Goal: Task Accomplishment & Management: Use online tool/utility

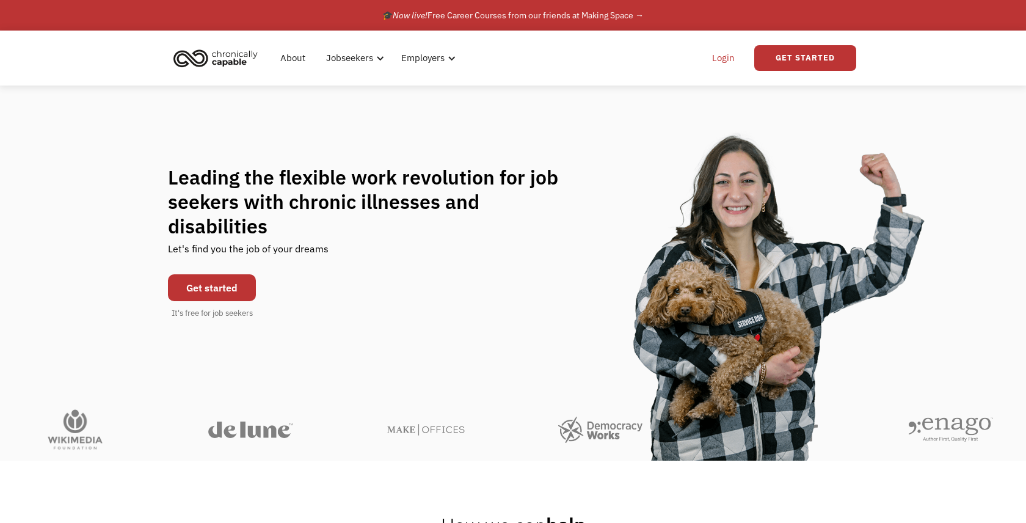
click at [720, 63] on link "Login" at bounding box center [723, 57] width 37 height 39
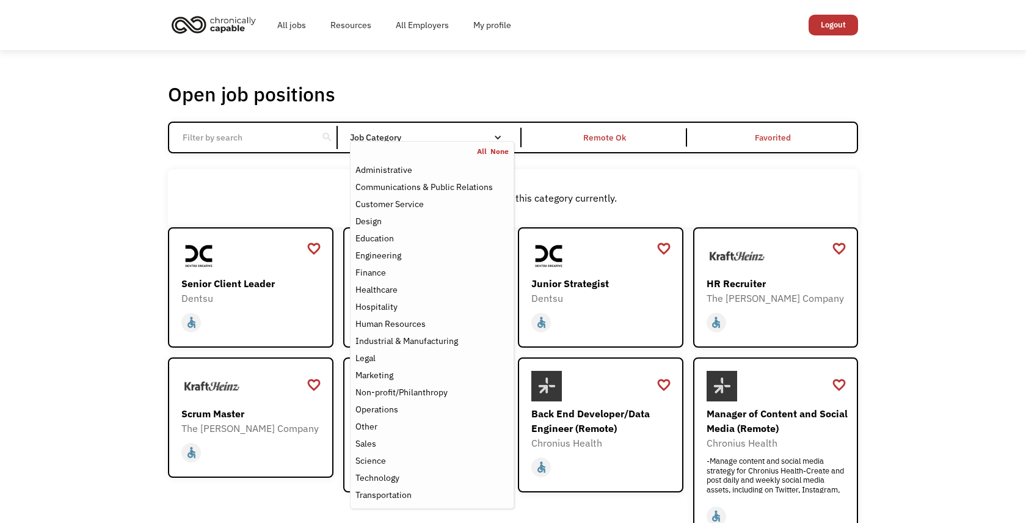
click at [144, 194] on div "Open job positions You have X liked items Search search Filter by category Admi…" at bounding box center [513, 415] width 1026 height 731
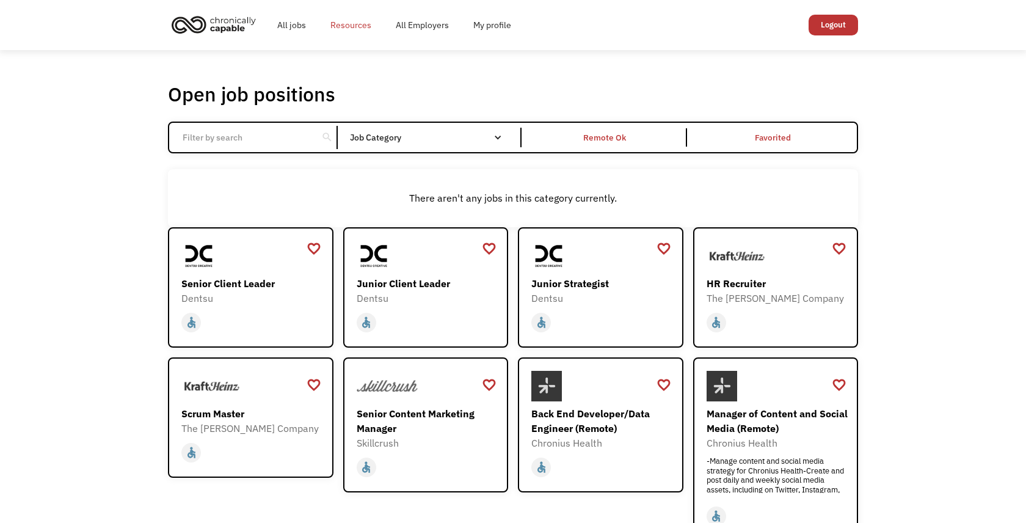
click at [348, 26] on link "Resources" at bounding box center [350, 24] width 65 height 39
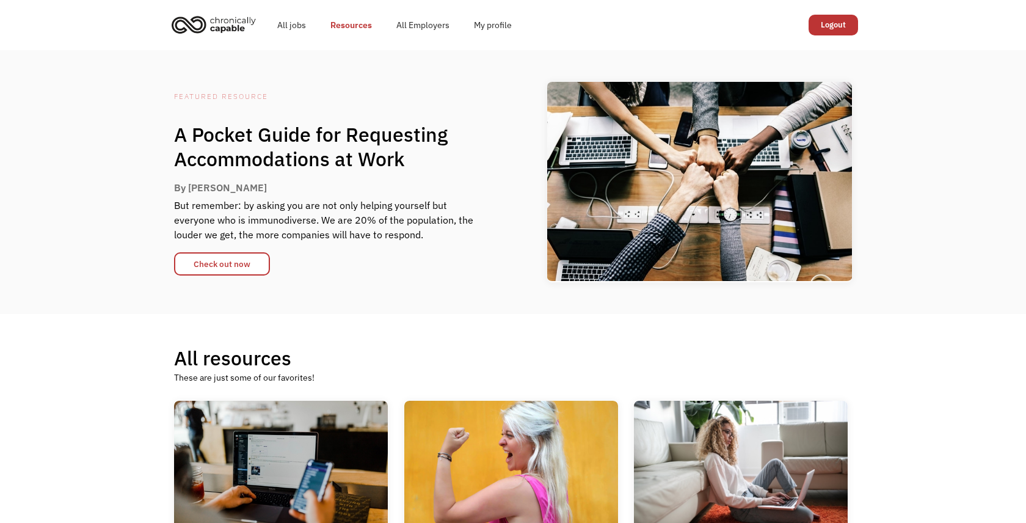
click at [194, 24] on img "home" at bounding box center [214, 24] width 92 height 27
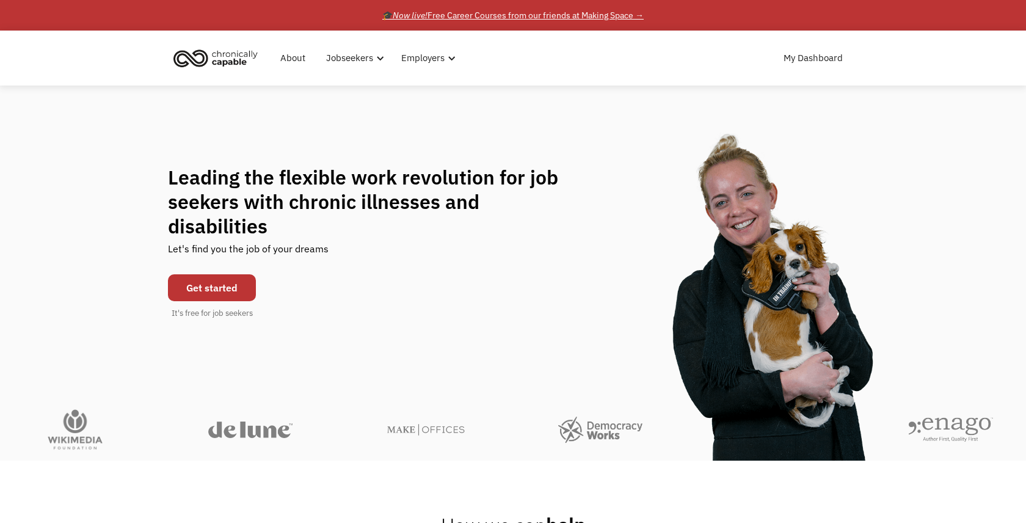
click at [616, 19] on div "🎓 Now live! Free Career Courses from our friends at Making Space →" at bounding box center [513, 15] width 262 height 15
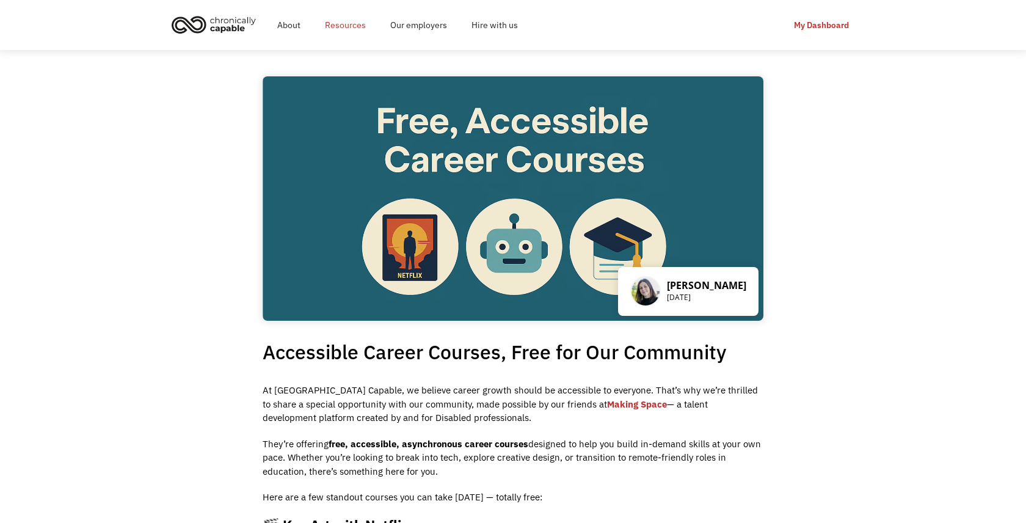
click at [357, 24] on link "Resources" at bounding box center [345, 24] width 65 height 39
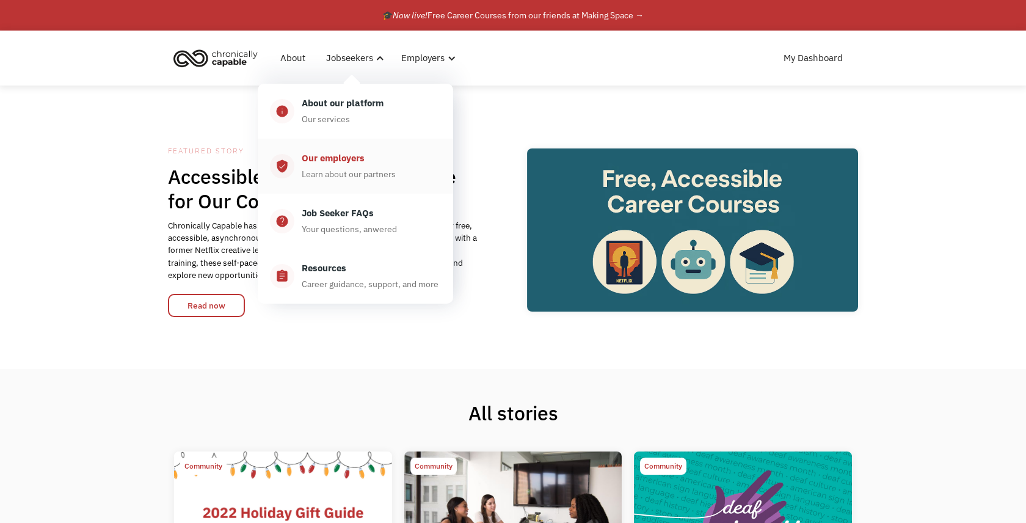
click at [364, 164] on div "Our employers" at bounding box center [333, 158] width 63 height 15
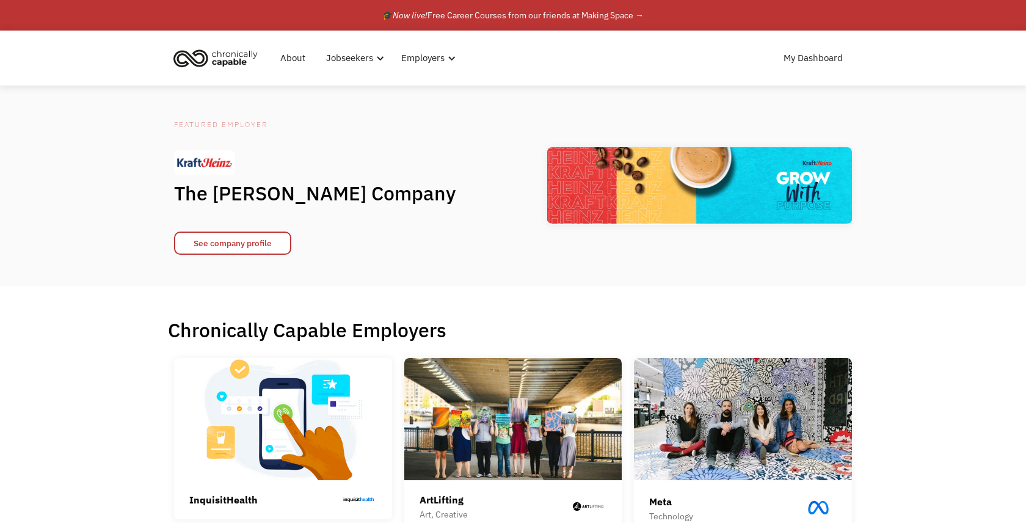
click at [213, 59] on img "home" at bounding box center [216, 58] width 92 height 27
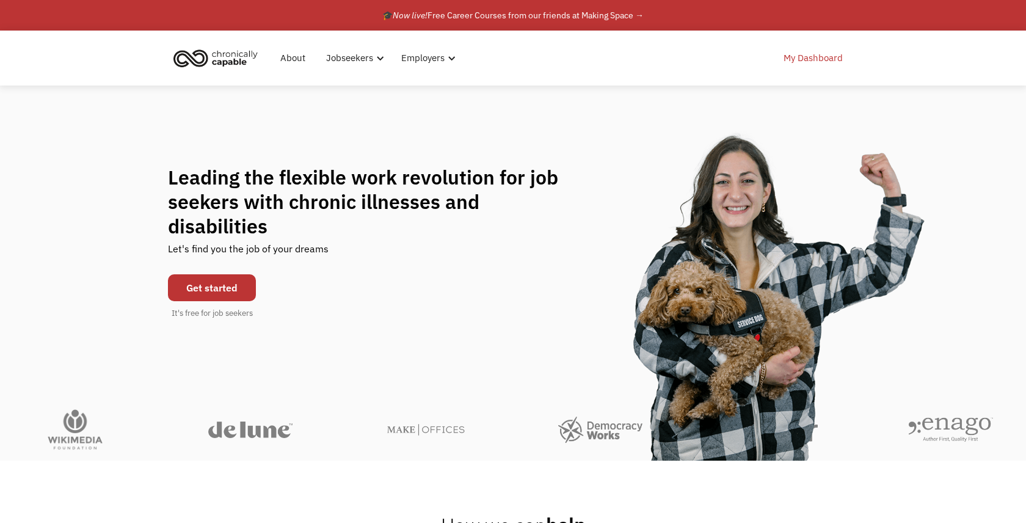
click at [797, 57] on link "My Dashboard" at bounding box center [814, 57] width 74 height 39
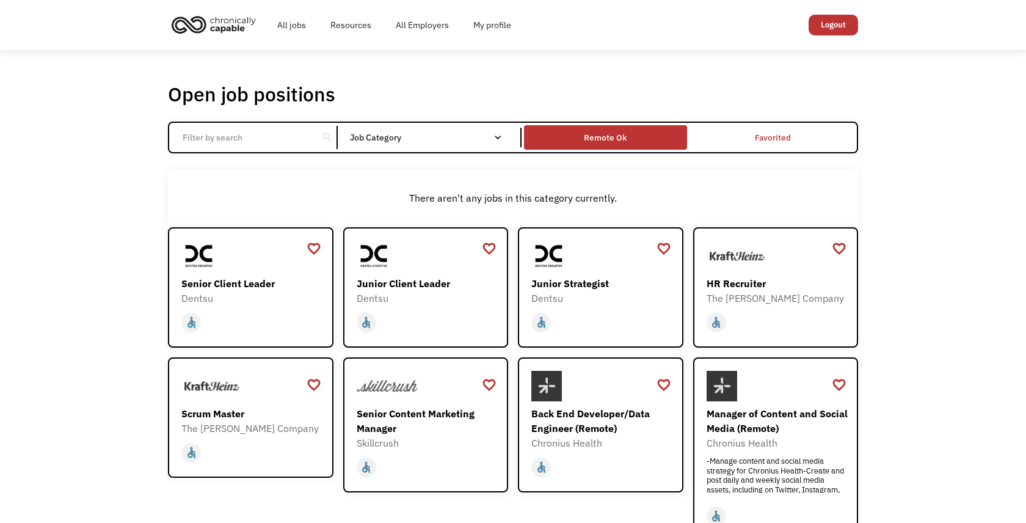
click at [633, 145] on div "Remote Ok" at bounding box center [605, 137] width 163 height 18
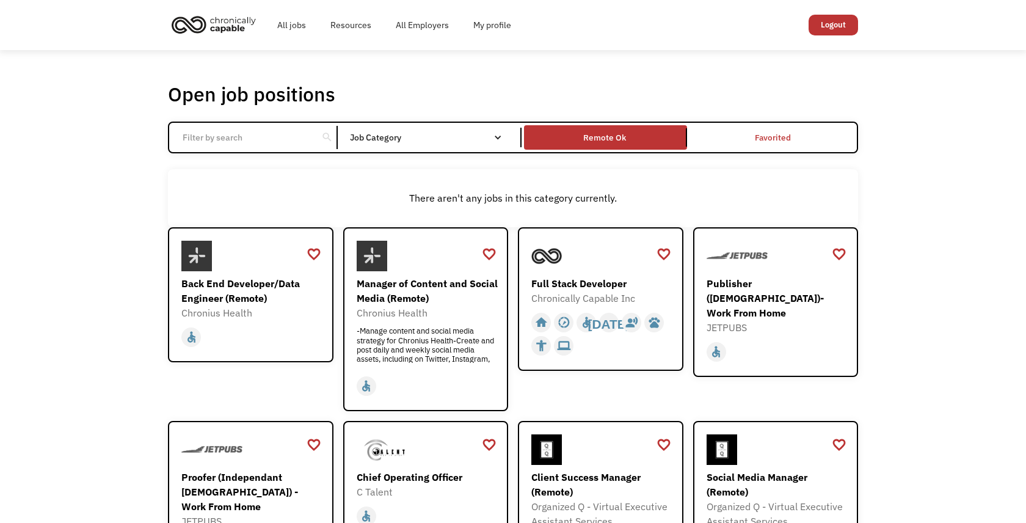
click at [635, 147] on link "Remote Ok" at bounding box center [605, 137] width 167 height 29
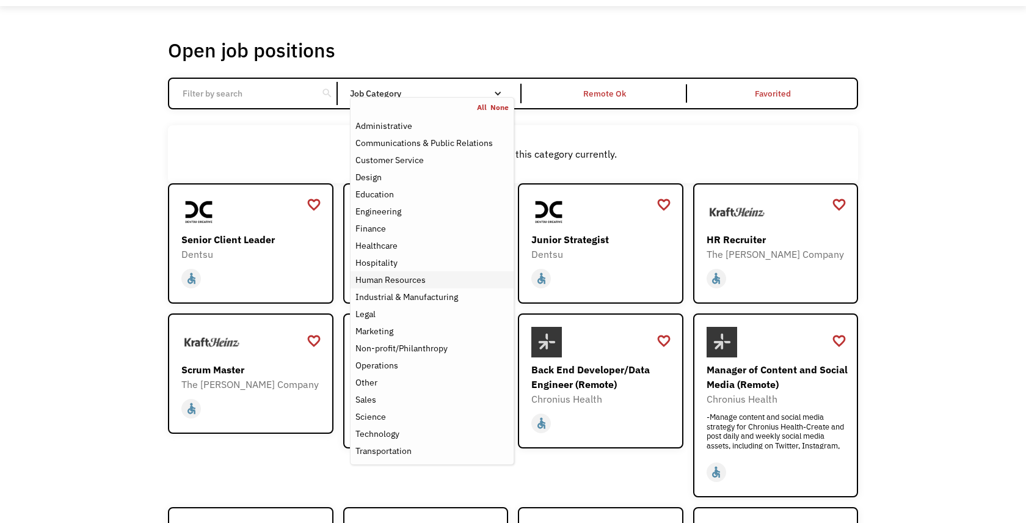
scroll to position [49, 0]
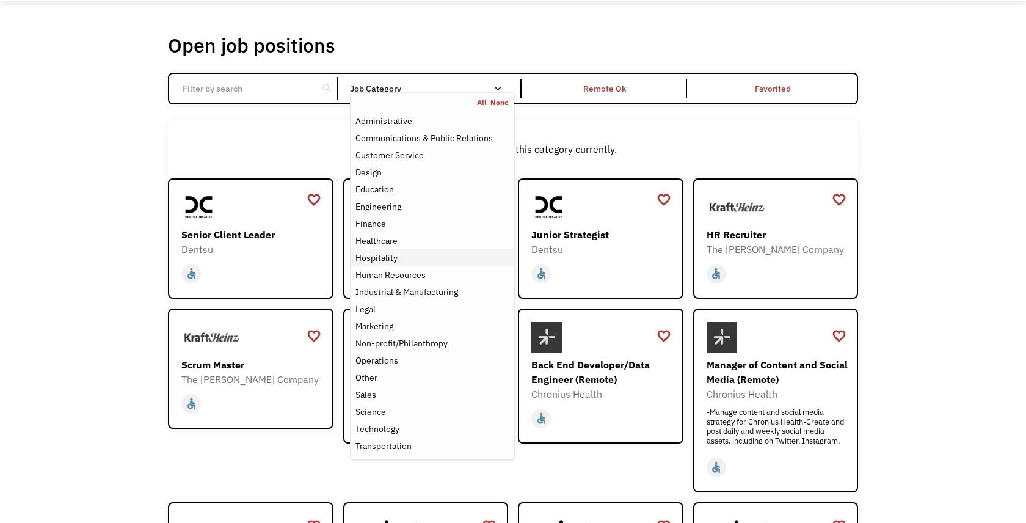
click at [397, 255] on div "Hospitality" at bounding box center [432, 258] width 153 height 15
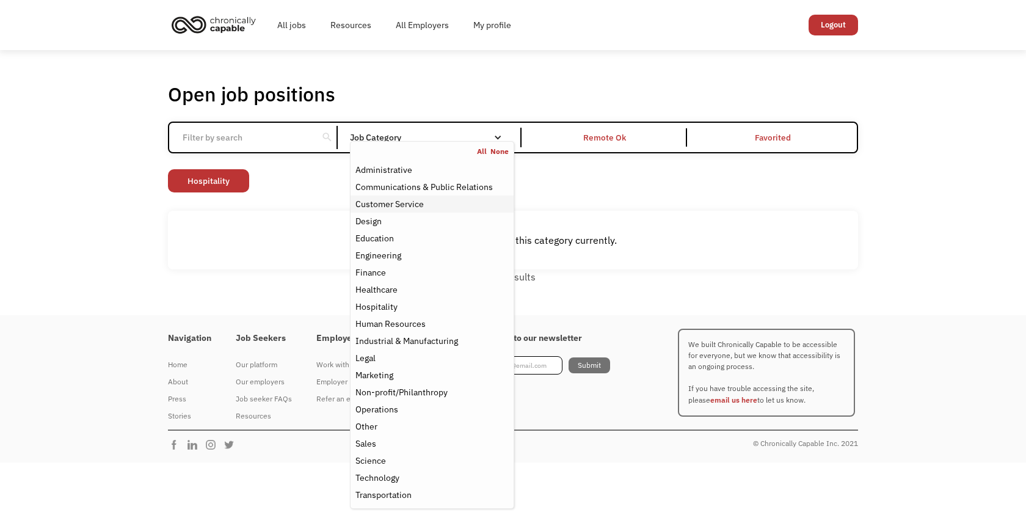
click at [398, 205] on div "Customer Service" at bounding box center [390, 204] width 68 height 15
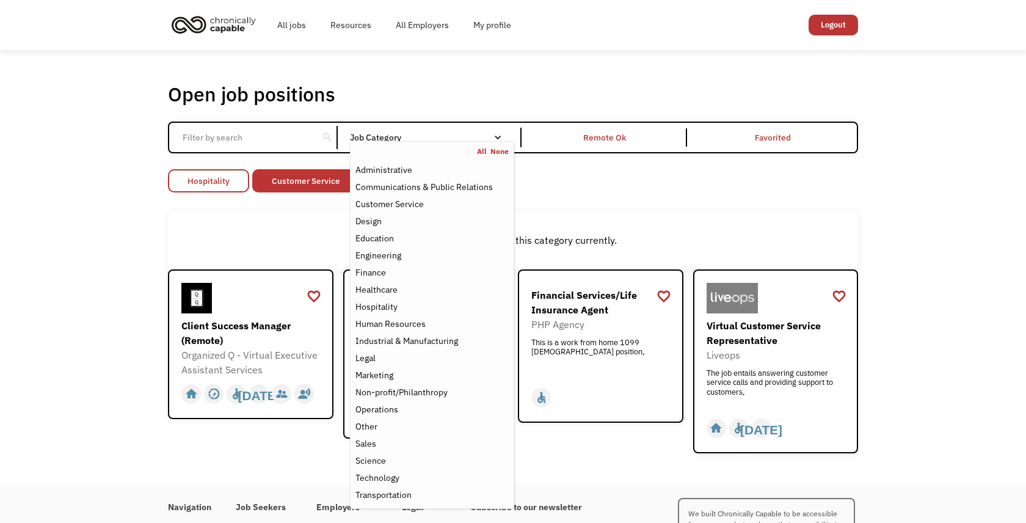
click at [234, 180] on link "Hospitality" at bounding box center [208, 180] width 81 height 23
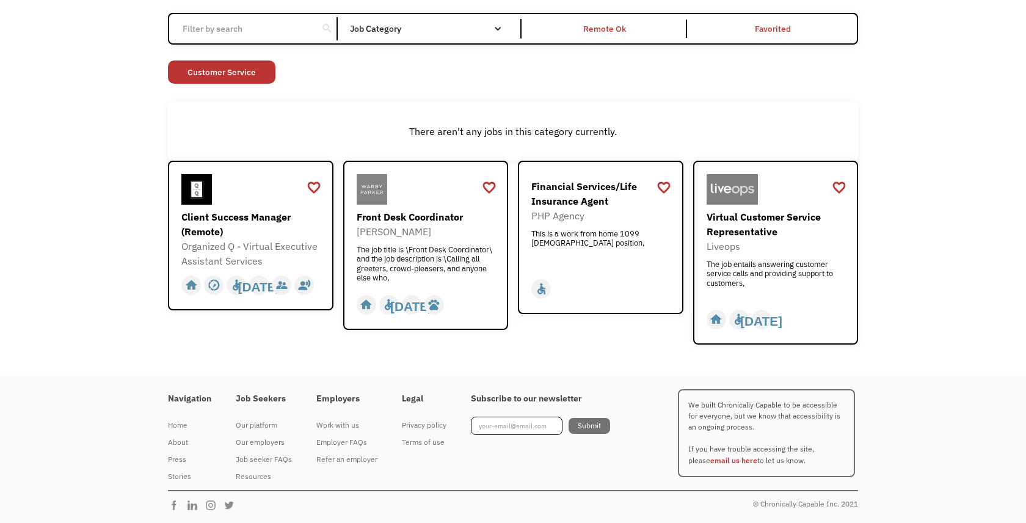
scroll to position [108, 0]
click at [437, 272] on div "The job title is \Front Desk Coordinator\ and the job description is \Calling a…" at bounding box center [428, 264] width 142 height 37
click at [922, 132] on div "Open job positions You have X liked items Search search Filter by category Admi…" at bounding box center [513, 159] width 1026 height 434
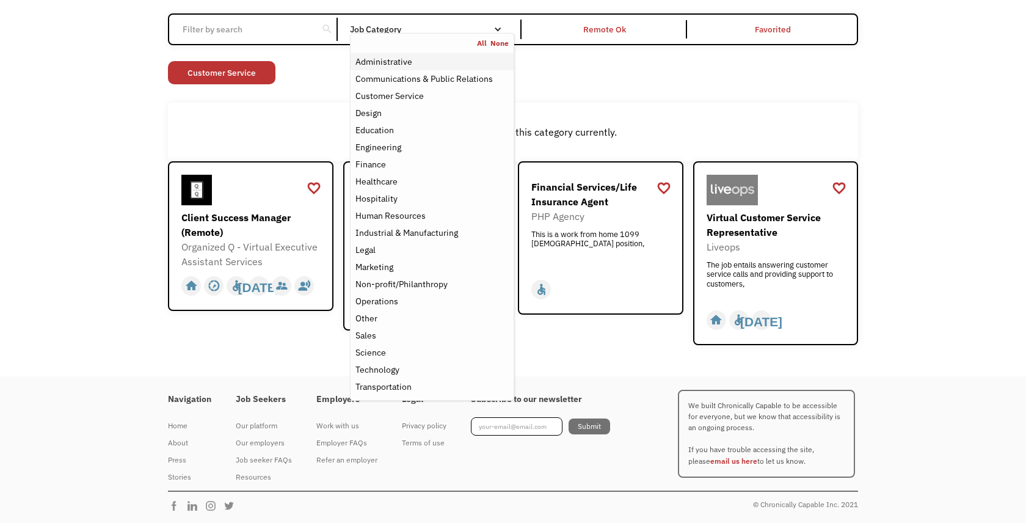
click at [389, 62] on div "Administrative" at bounding box center [384, 61] width 57 height 15
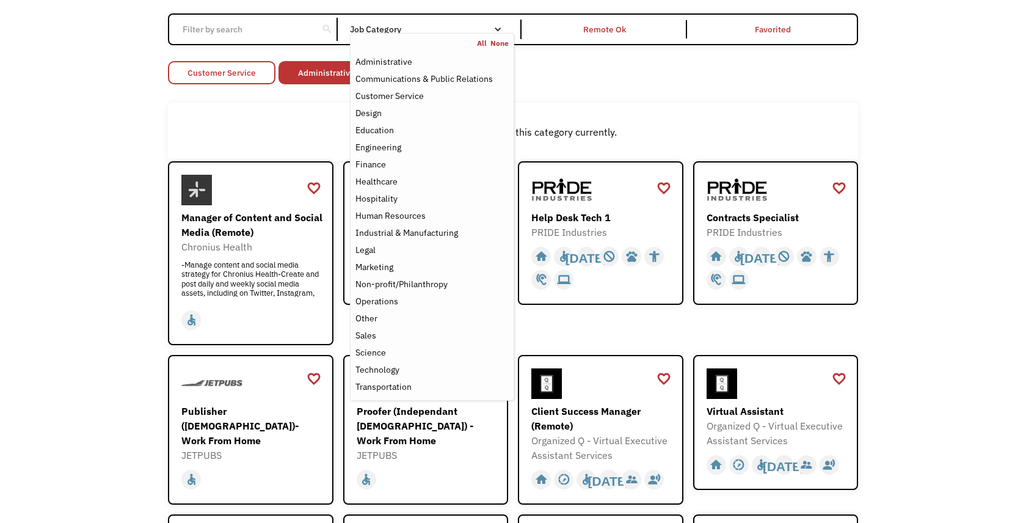
click at [238, 77] on link "Customer Service" at bounding box center [222, 72] width 108 height 23
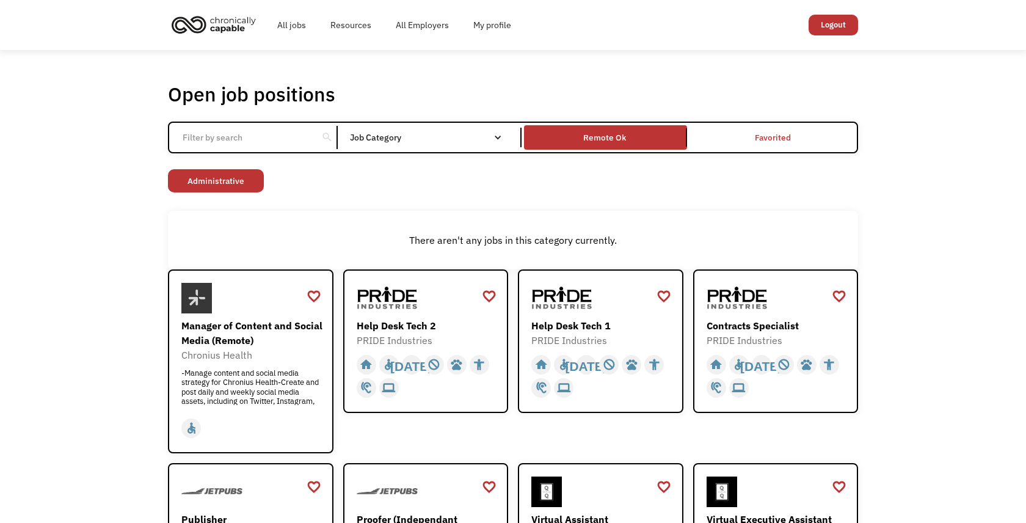
click at [660, 147] on link "Remote Ok" at bounding box center [605, 137] width 167 height 29
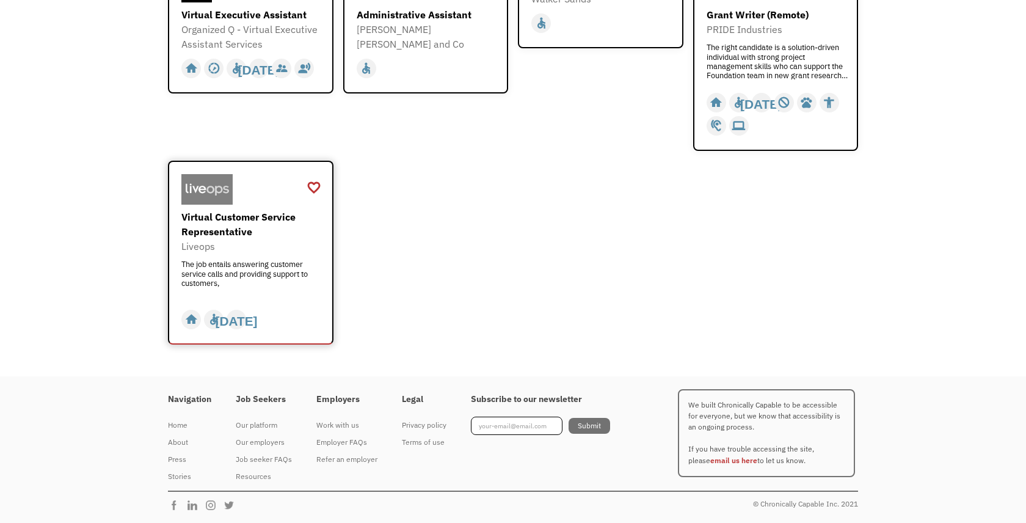
scroll to position [504, 0]
click at [281, 259] on div "Virtual Customer Service Representative Liveops The job entails answering custo…" at bounding box center [252, 253] width 142 height 87
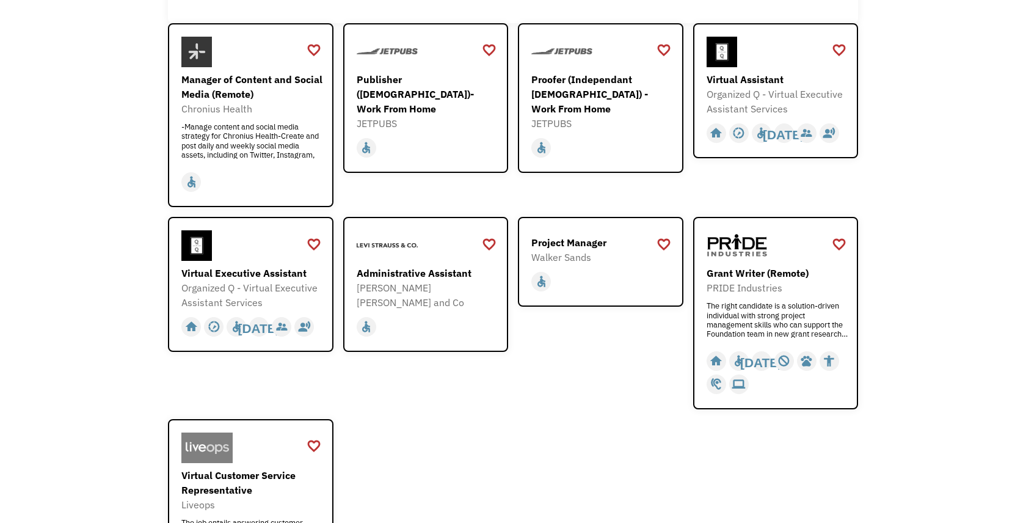
scroll to position [244, 0]
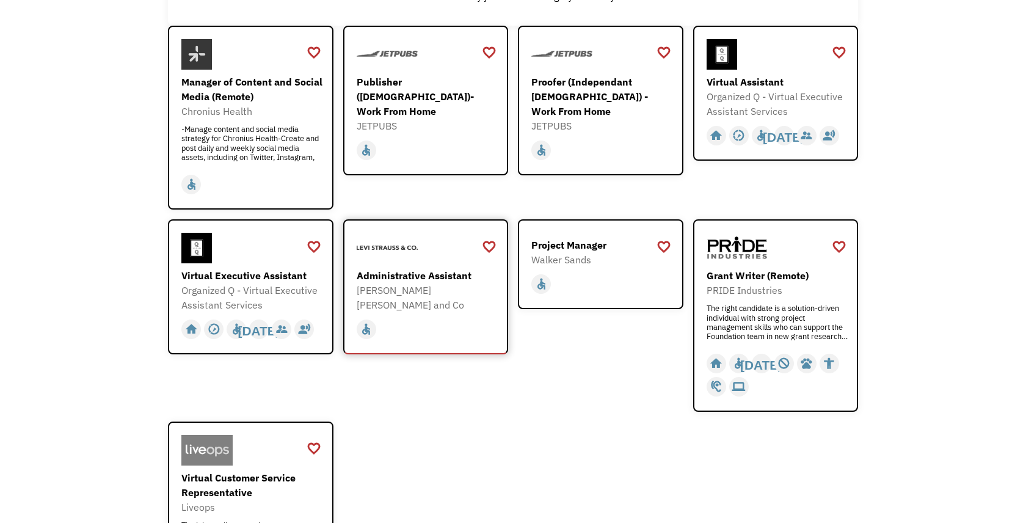
click at [430, 273] on div "Administrative Assistant" at bounding box center [428, 275] width 142 height 15
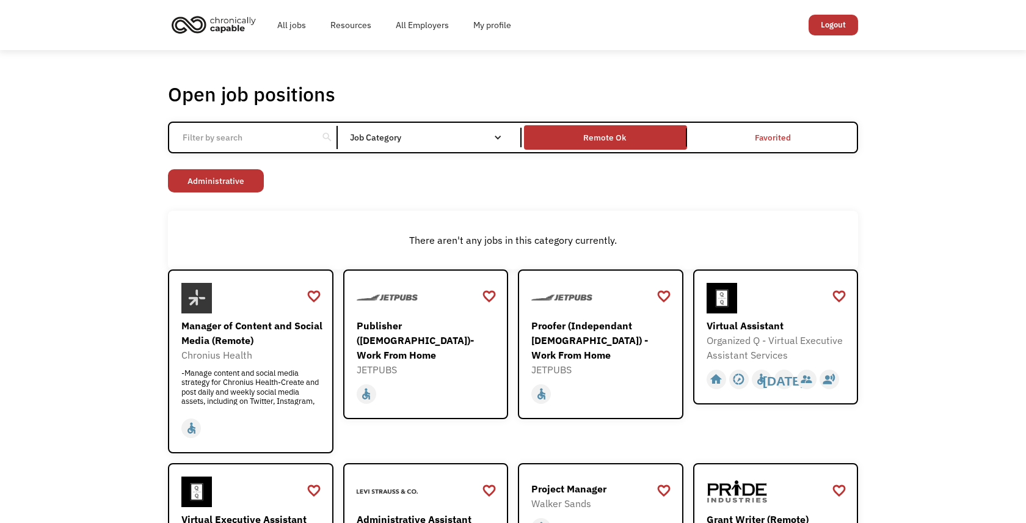
scroll to position [0, 0]
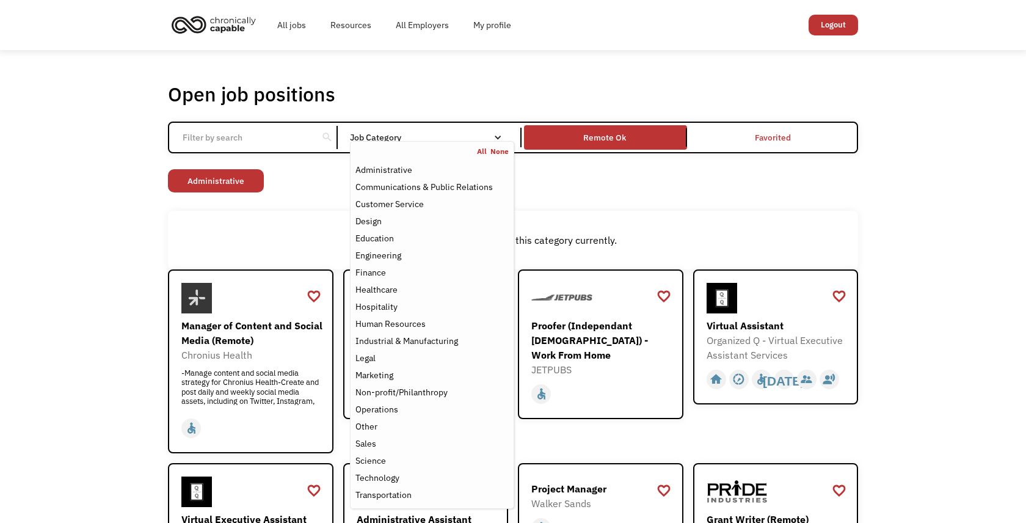
click at [445, 134] on div "Job Category" at bounding box center [432, 137] width 164 height 9
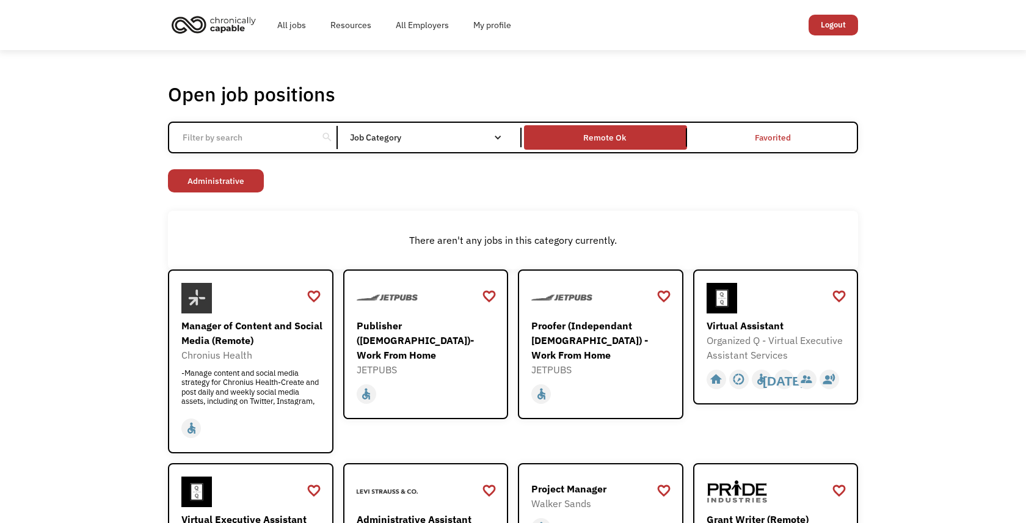
click at [449, 142] on div "Job Category" at bounding box center [432, 137] width 164 height 9
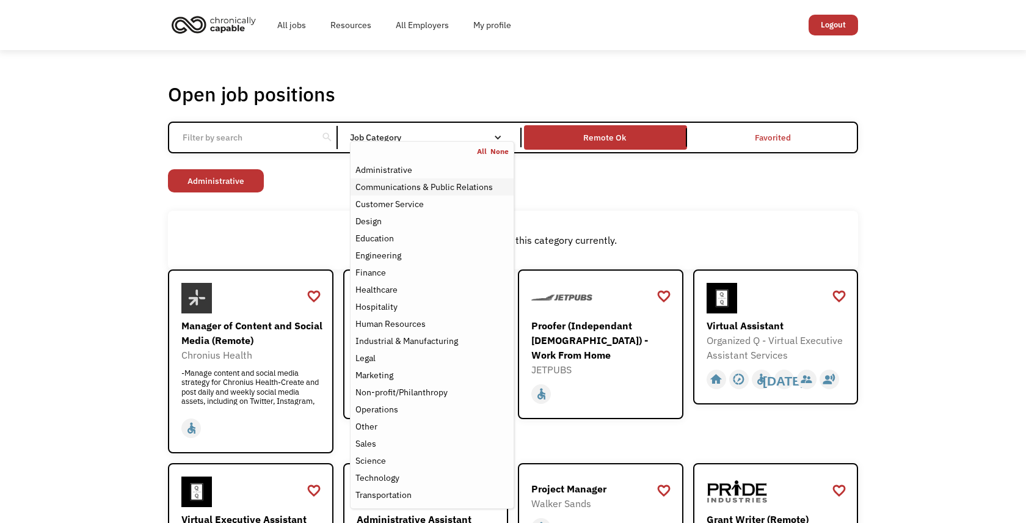
click at [434, 188] on div "Communications & Public Relations" at bounding box center [424, 187] width 137 height 15
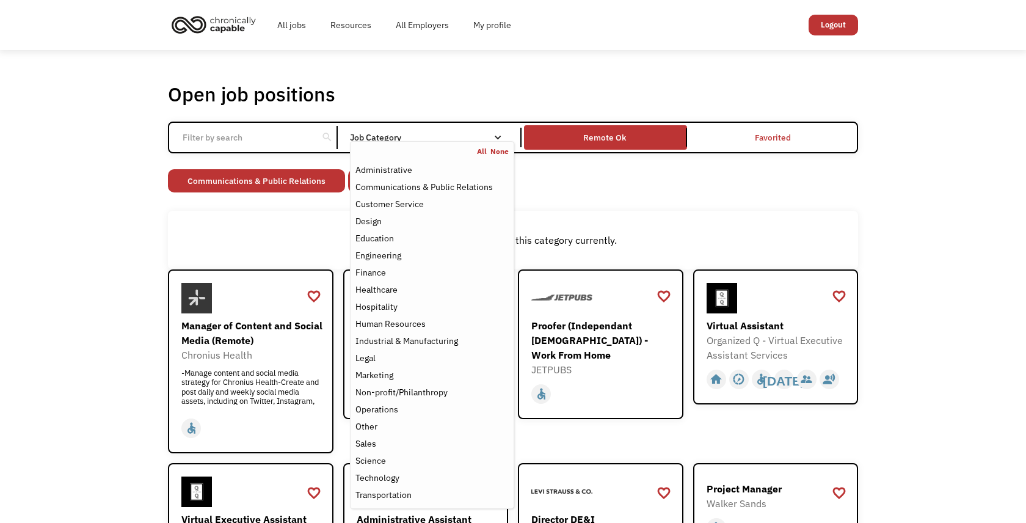
click at [276, 247] on div "There aren't any jobs in this category currently." at bounding box center [513, 240] width 690 height 58
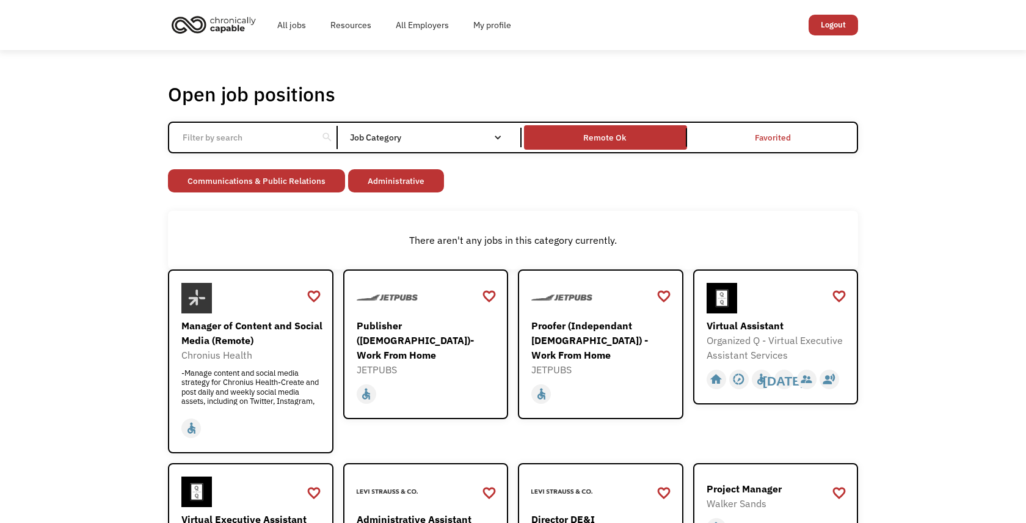
click at [390, 194] on div "Administrative" at bounding box center [397, 182] width 99 height 26
click at [390, 188] on link "Administrative" at bounding box center [396, 180] width 96 height 23
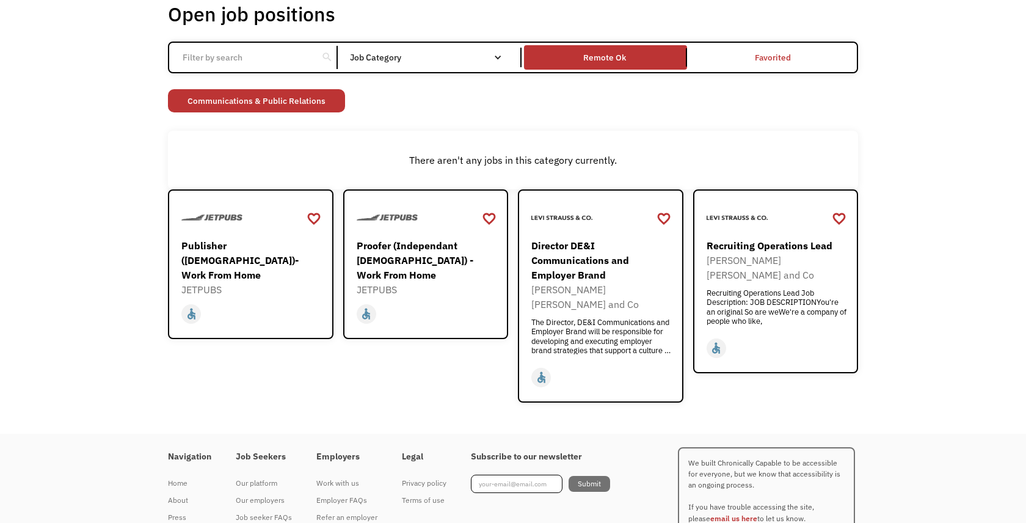
scroll to position [81, 0]
click at [433, 266] on div "Proofer (Independant [DEMOGRAPHIC_DATA]) - Work From Home" at bounding box center [428, 260] width 142 height 44
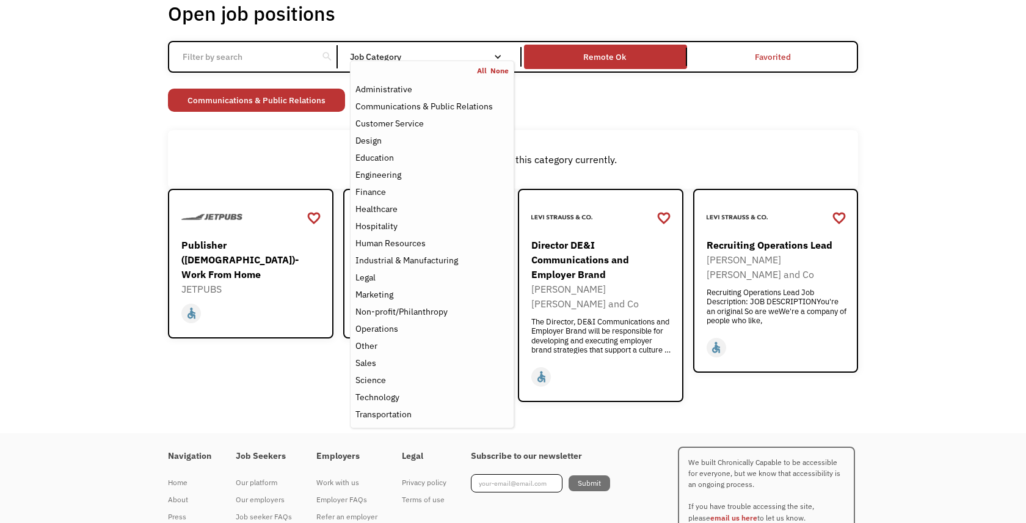
click at [387, 56] on div "Job Category" at bounding box center [432, 57] width 164 height 9
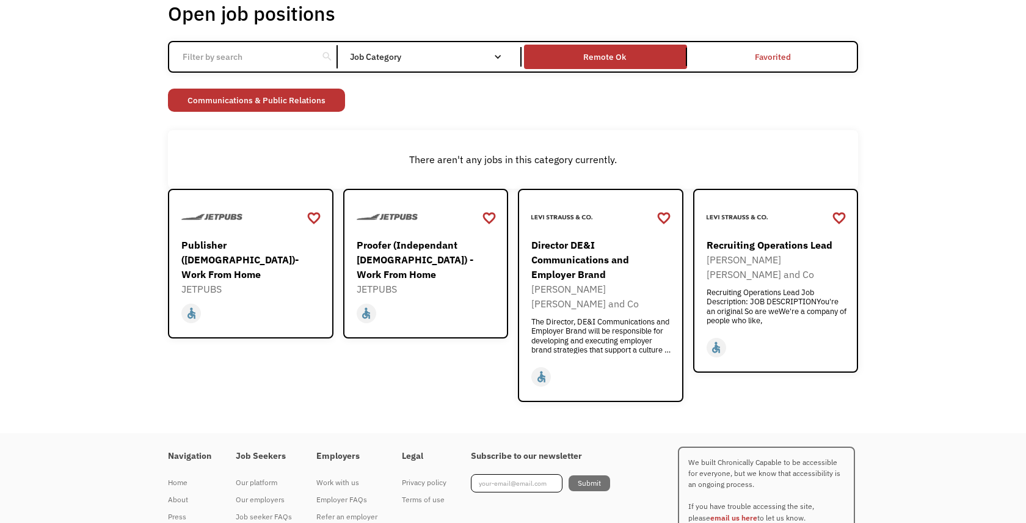
click at [390, 55] on div "Job Category" at bounding box center [432, 57] width 164 height 9
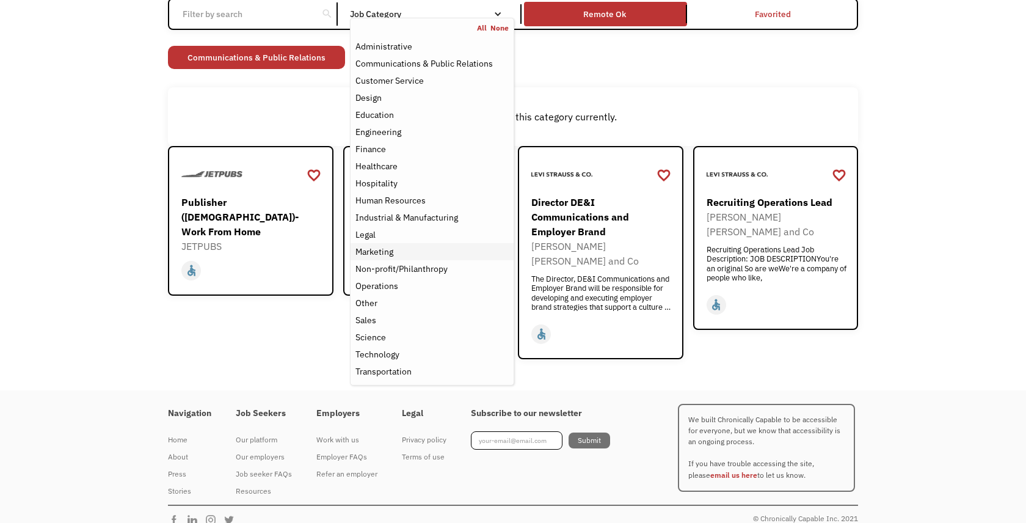
scroll to position [123, 0]
click at [406, 269] on div "Non-profit/Philanthropy" at bounding box center [402, 269] width 92 height 15
click at [324, 58] on link "Communications & Public Relations" at bounding box center [391, 57] width 177 height 23
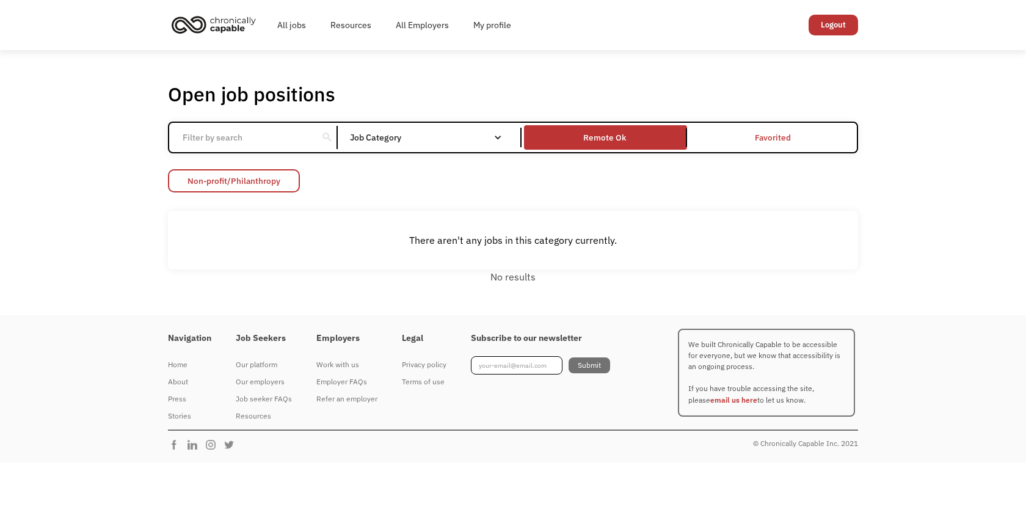
click at [251, 181] on link "Non-profit/Philanthropy" at bounding box center [234, 180] width 132 height 23
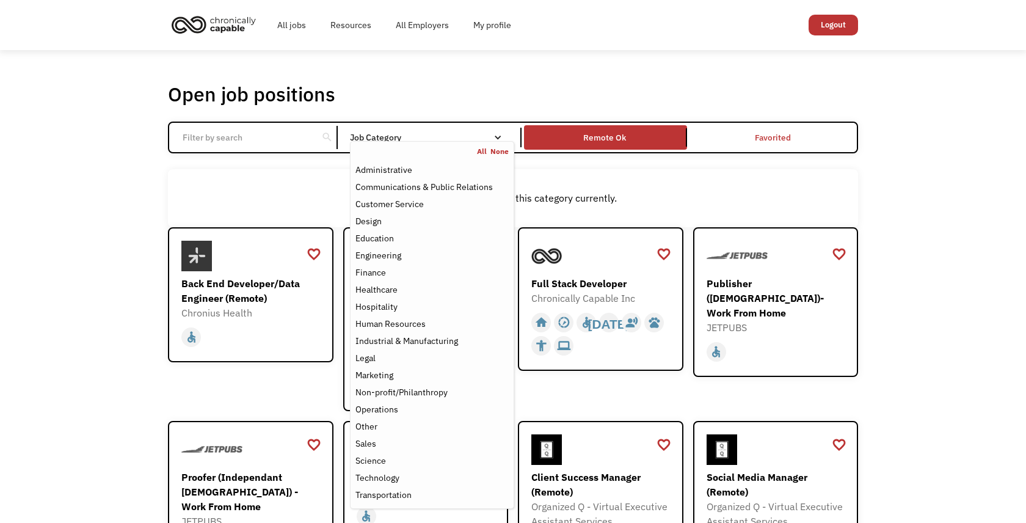
click at [397, 135] on div "Job Category" at bounding box center [432, 137] width 164 height 9
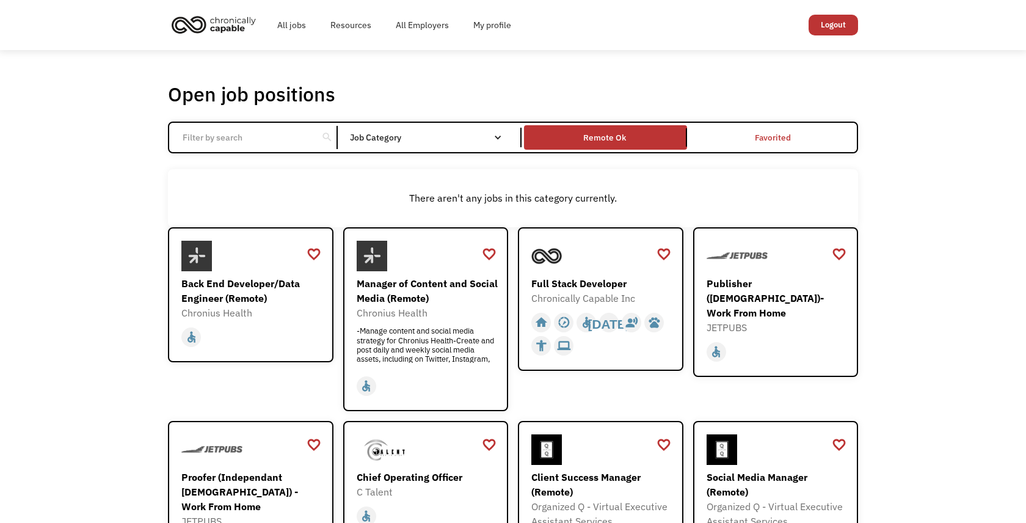
click at [397, 135] on div "Job Category" at bounding box center [432, 137] width 164 height 9
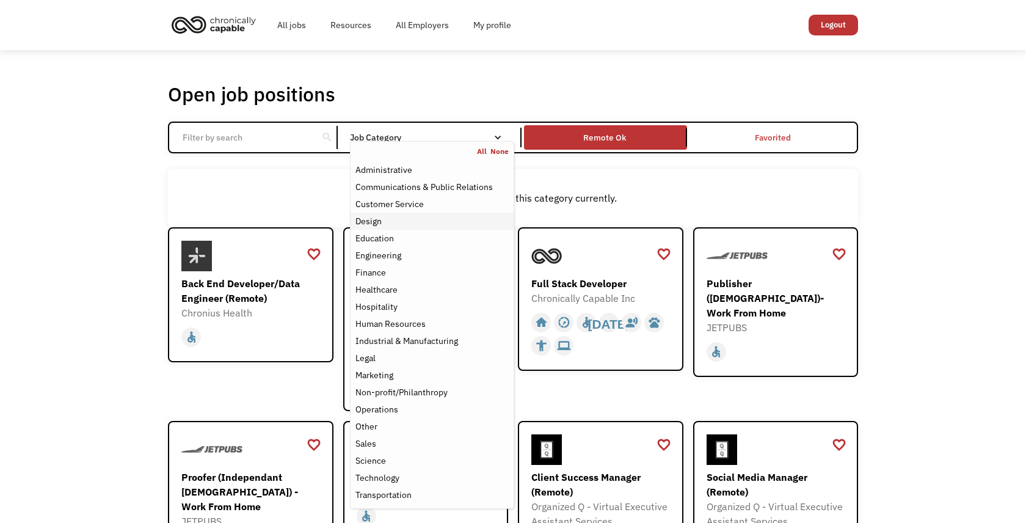
click at [393, 228] on div "Design" at bounding box center [432, 221] width 153 height 15
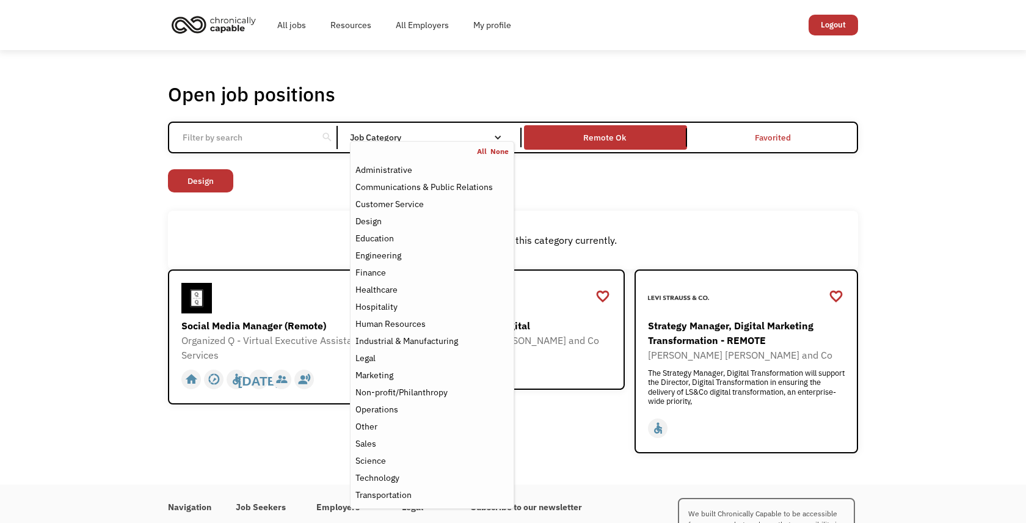
click at [131, 224] on div "Open job positions You have X liked items Search search Filter by category Admi…" at bounding box center [513, 267] width 1026 height 434
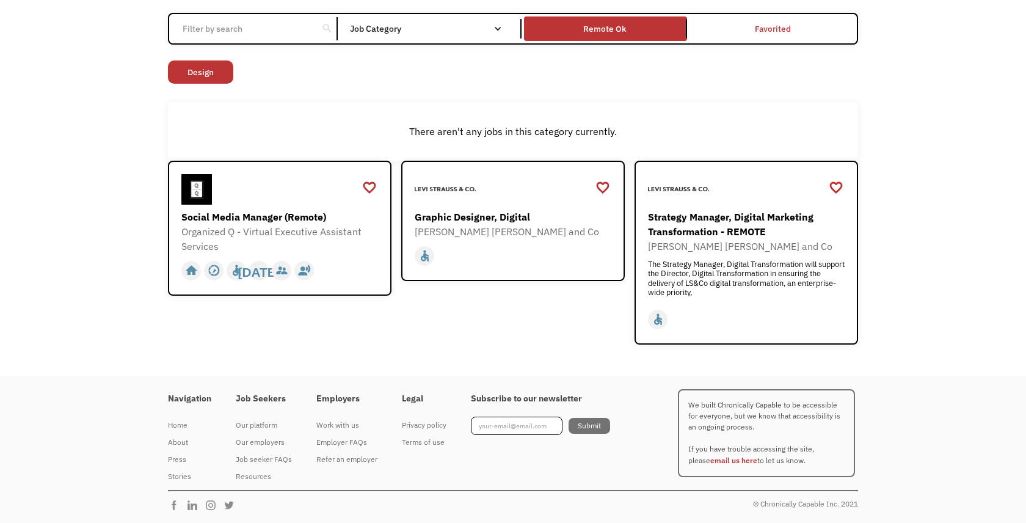
scroll to position [108, 0]
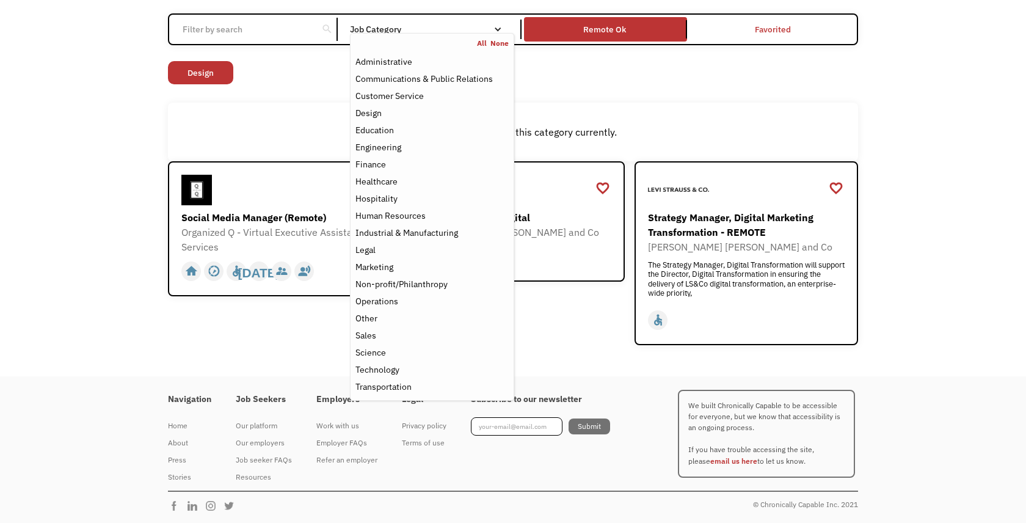
click at [386, 35] on nav "All None Administrative Communications & Public Relations Customer Service Desi…" at bounding box center [432, 217] width 164 height 368
click at [389, 320] on div "Other" at bounding box center [432, 318] width 153 height 15
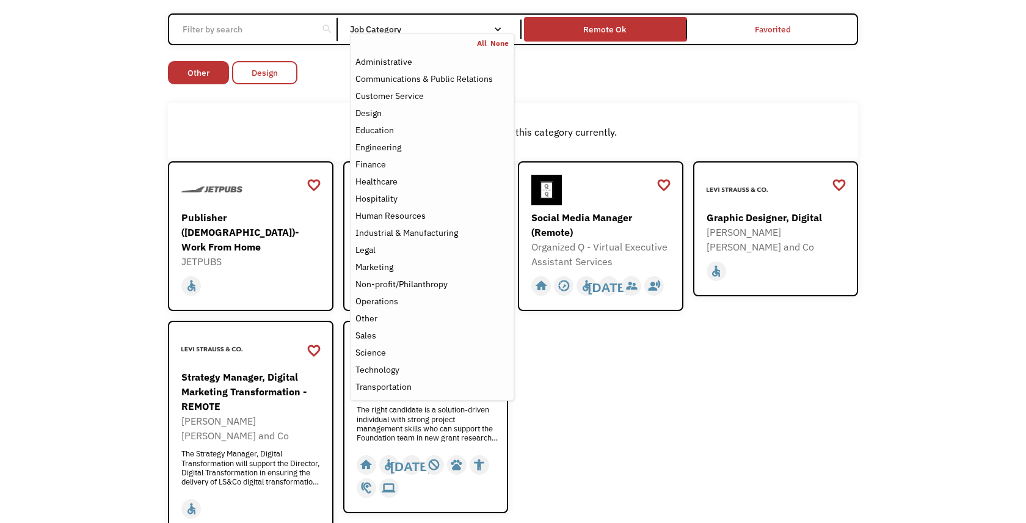
click at [266, 65] on link "Design" at bounding box center [264, 72] width 65 height 23
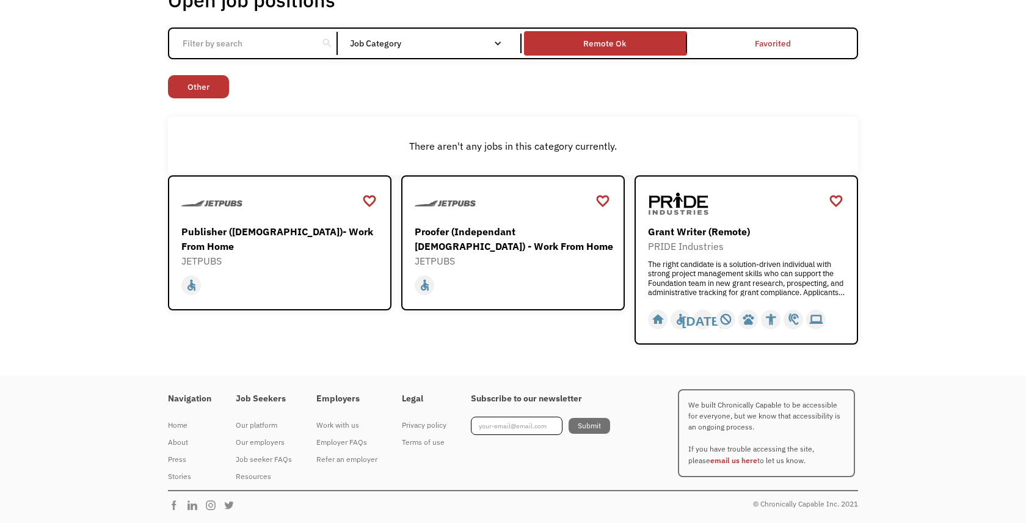
scroll to position [93, 0]
click at [491, 236] on div "Proofer (Independant [DEMOGRAPHIC_DATA]) - Work From Home" at bounding box center [515, 239] width 200 height 29
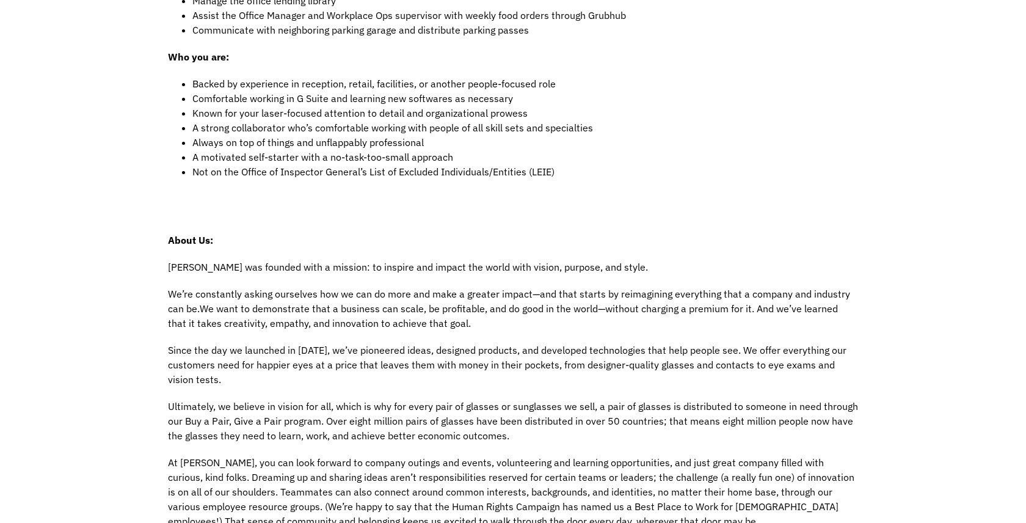
scroll to position [556, 0]
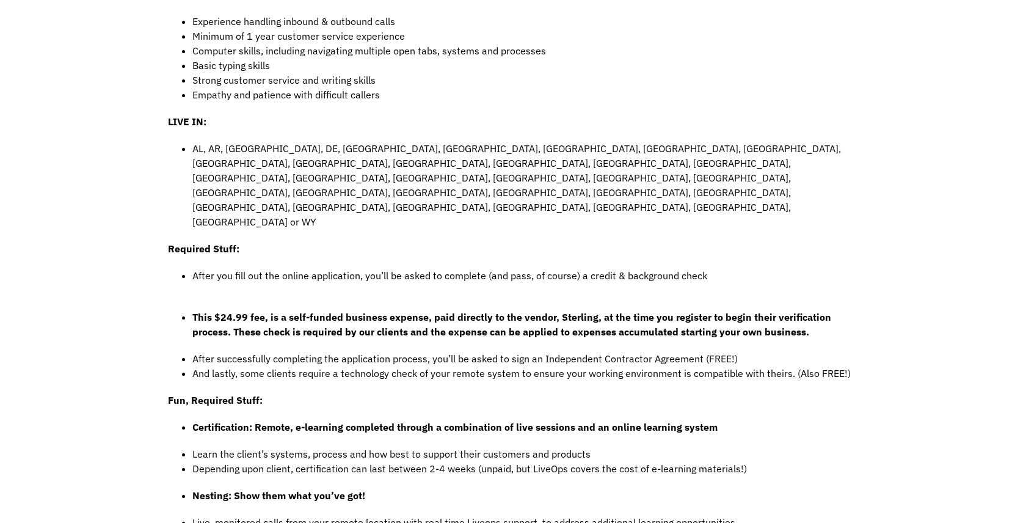
scroll to position [615, 0]
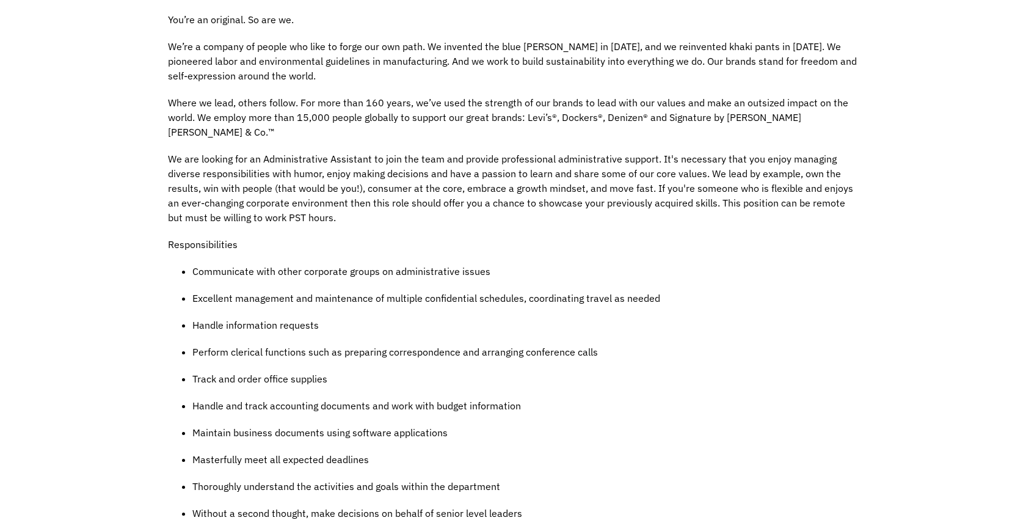
scroll to position [345, 0]
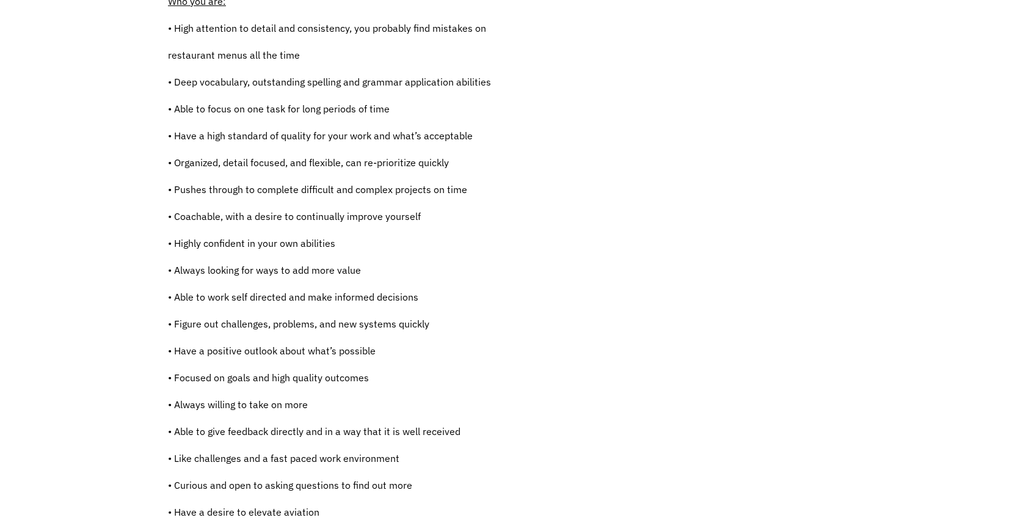
scroll to position [611, 0]
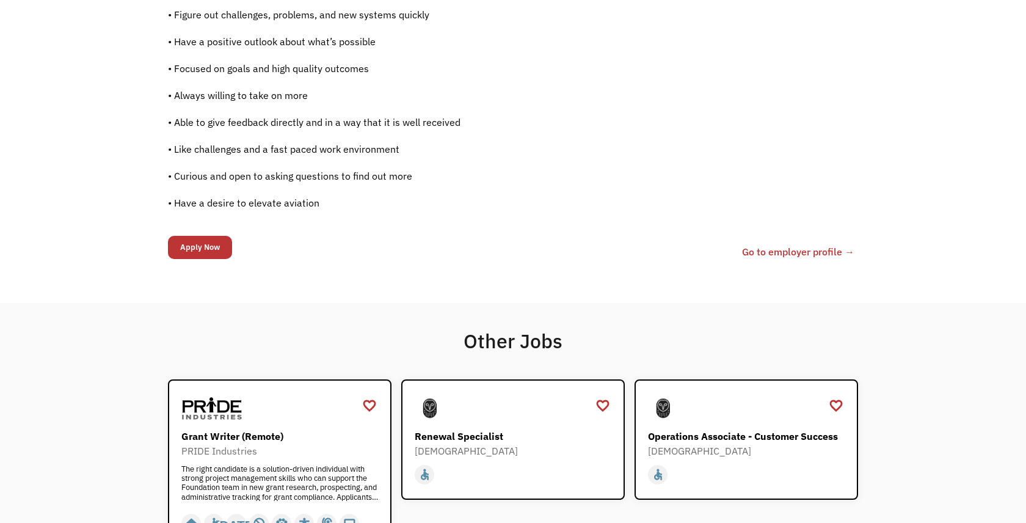
scroll to position [935, 0]
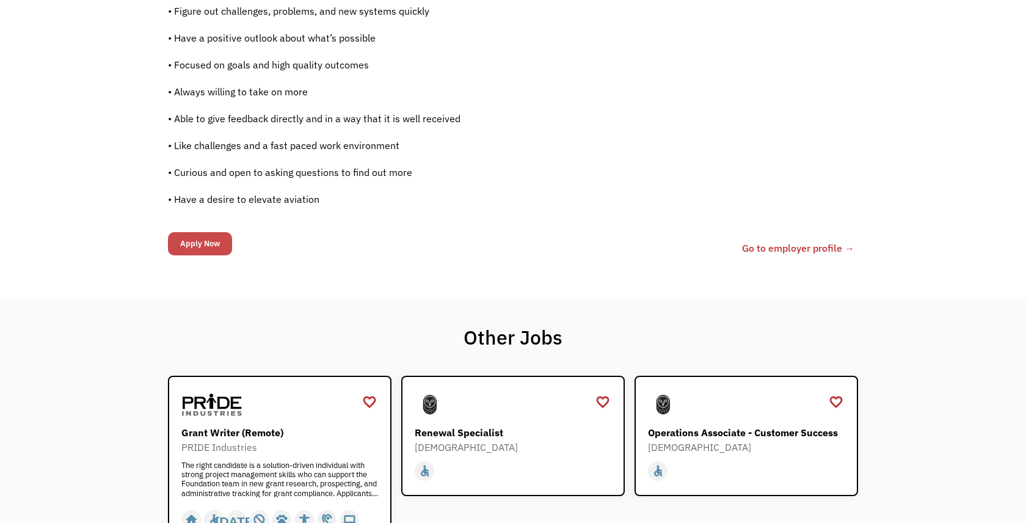
click at [219, 241] on input "Apply Now" at bounding box center [200, 243] width 64 height 23
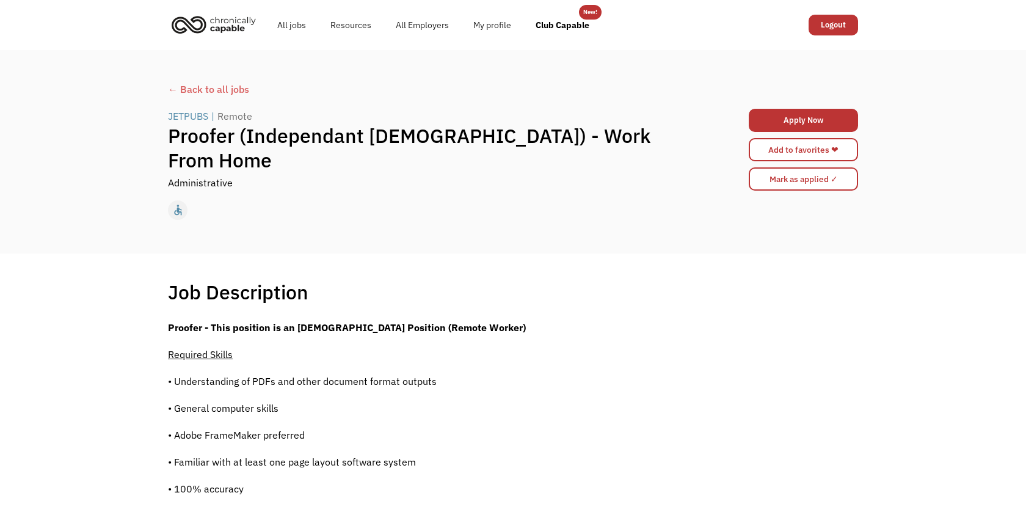
scroll to position [0, 0]
click at [824, 111] on link "Apply Now" at bounding box center [803, 120] width 109 height 23
click at [576, 27] on link "Club Capable" at bounding box center [563, 24] width 78 height 39
click at [196, 90] on div "← Back to all jobs" at bounding box center [513, 89] width 690 height 15
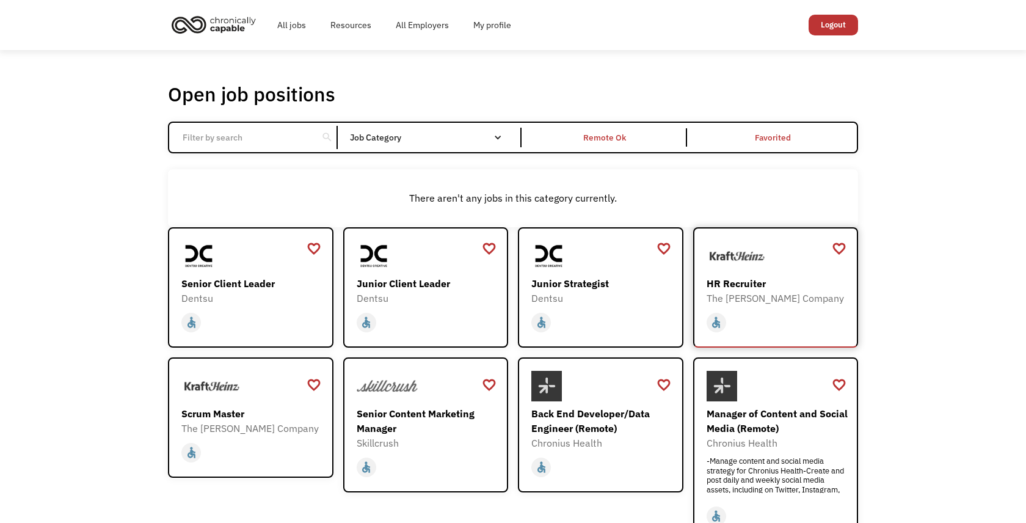
click at [749, 265] on img at bounding box center [737, 256] width 61 height 31
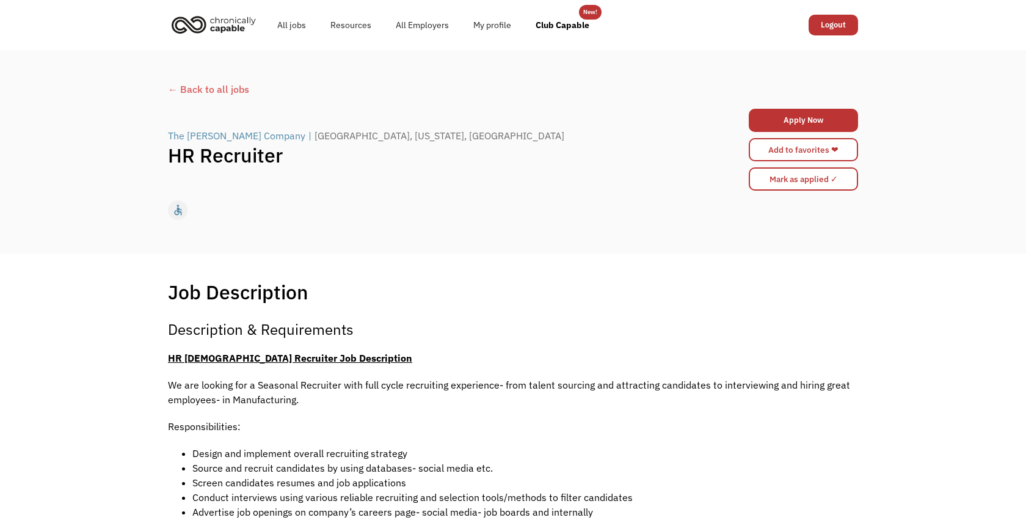
click at [221, 143] on h1 "HR Recruiter" at bounding box center [427, 155] width 518 height 24
click at [222, 137] on div "The [PERSON_NAME] Company" at bounding box center [236, 135] width 137 height 15
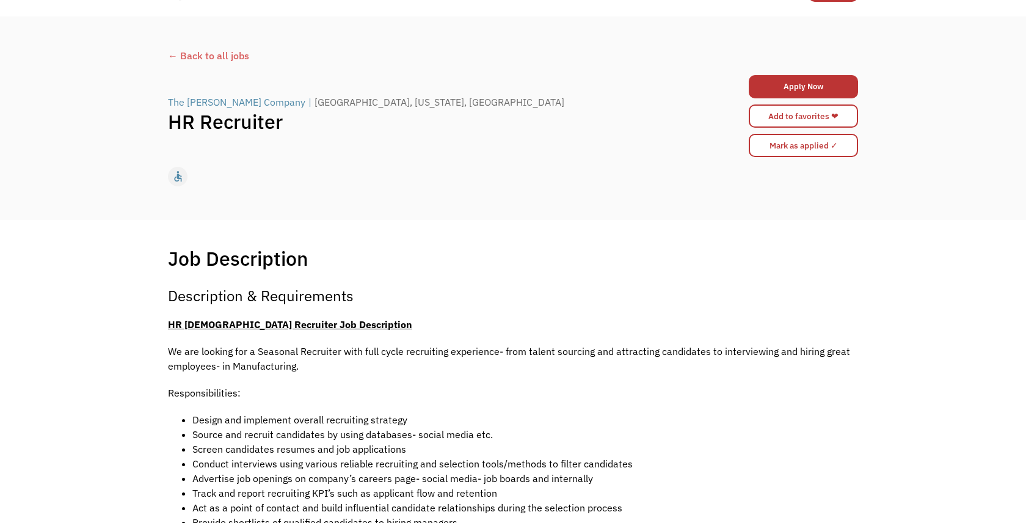
scroll to position [37, 0]
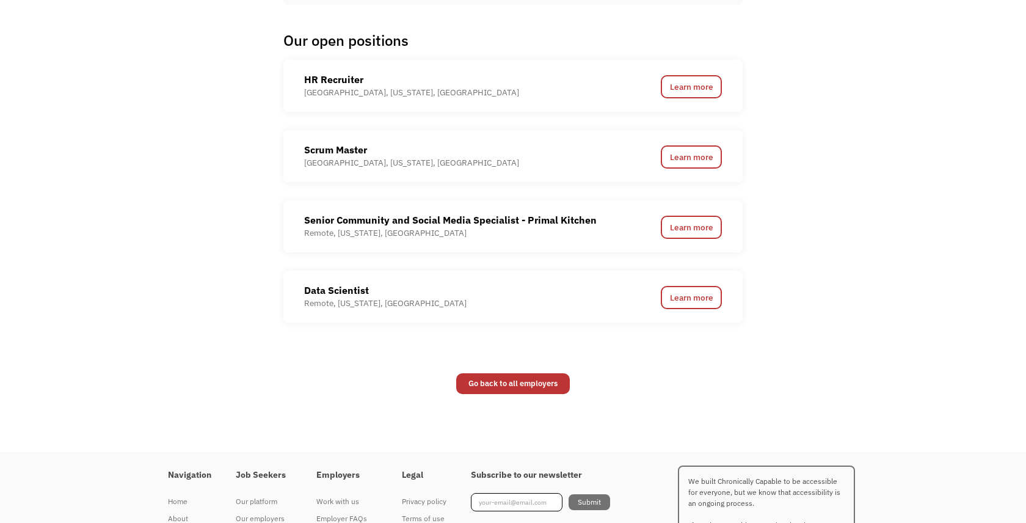
scroll to position [944, 0]
